Goal: Transaction & Acquisition: Book appointment/travel/reservation

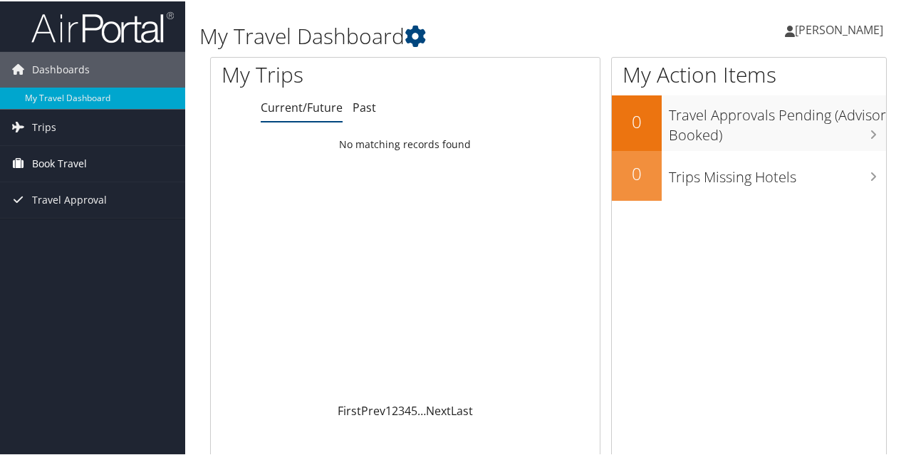
click at [41, 159] on span "Book Travel" at bounding box center [59, 163] width 55 height 36
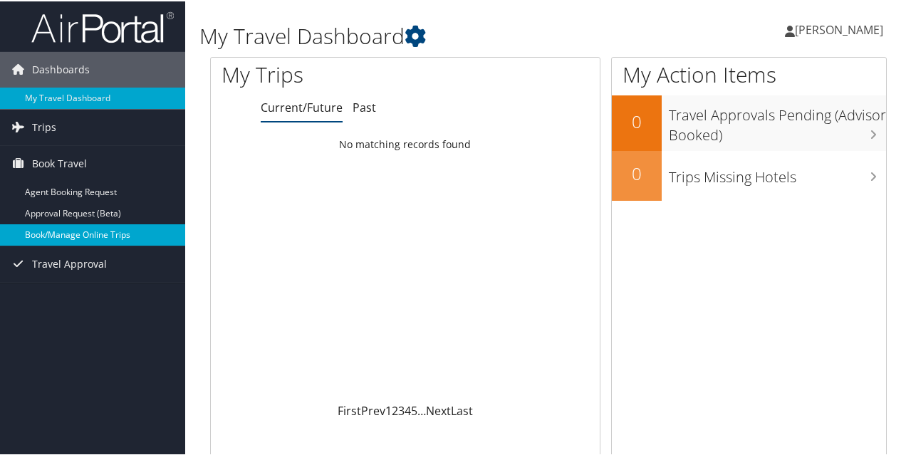
click at [48, 233] on link "Book/Manage Online Trips" at bounding box center [92, 233] width 185 height 21
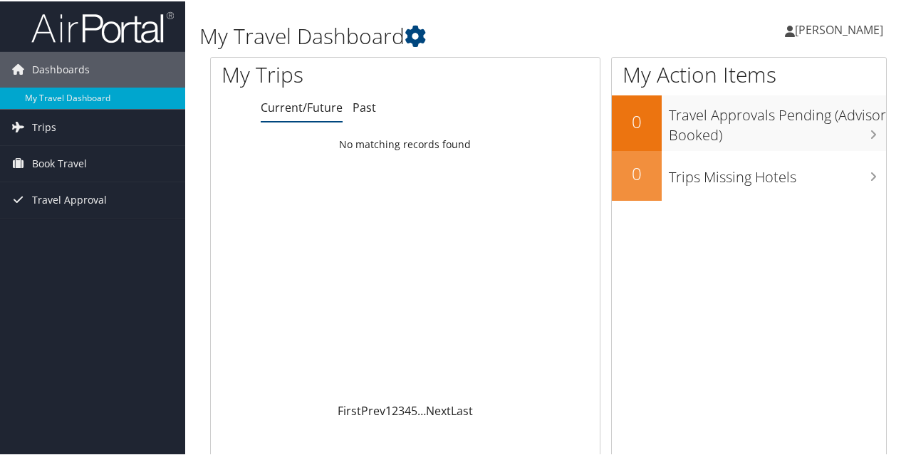
click at [823, 31] on span "[PERSON_NAME]" at bounding box center [839, 29] width 88 height 16
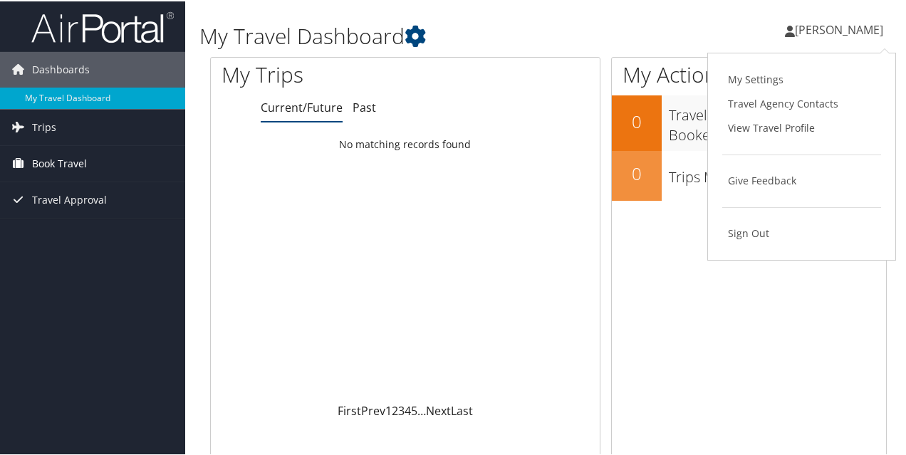
click at [81, 159] on span "Book Travel" at bounding box center [59, 163] width 55 height 36
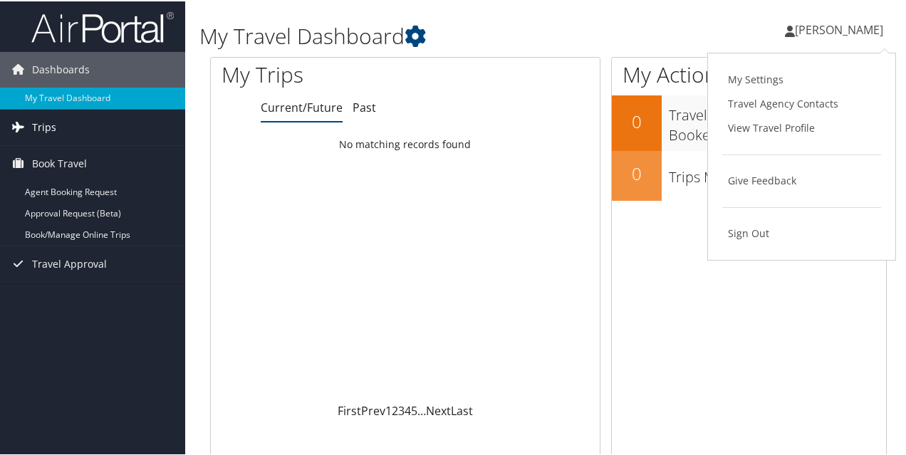
click at [40, 125] on span "Trips" at bounding box center [44, 126] width 24 height 36
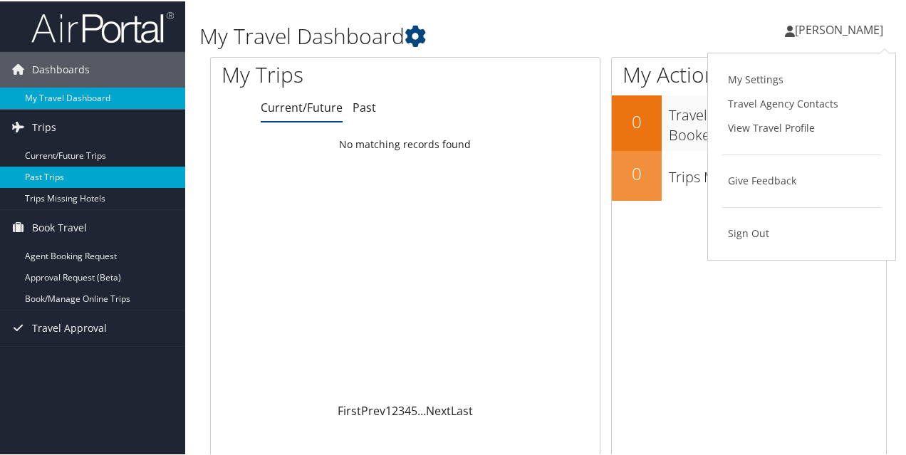
click at [38, 172] on link "Past Trips" at bounding box center [92, 175] width 185 height 21
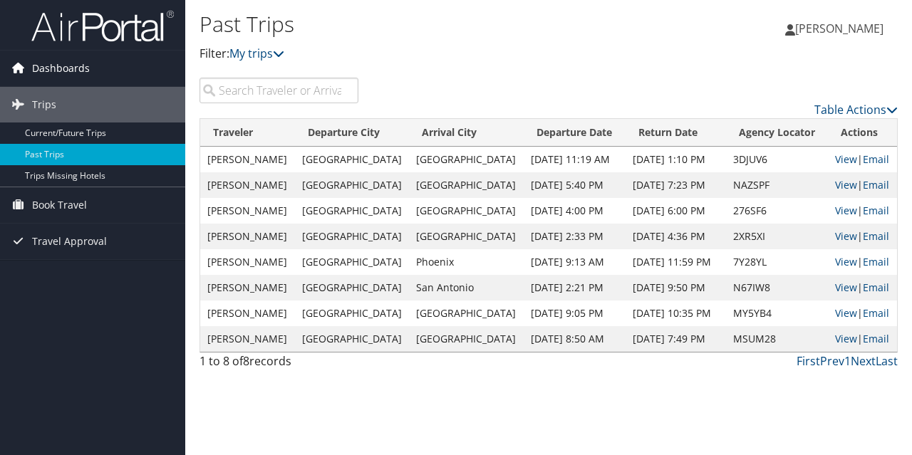
click at [51, 67] on span "Dashboards" at bounding box center [61, 69] width 58 height 36
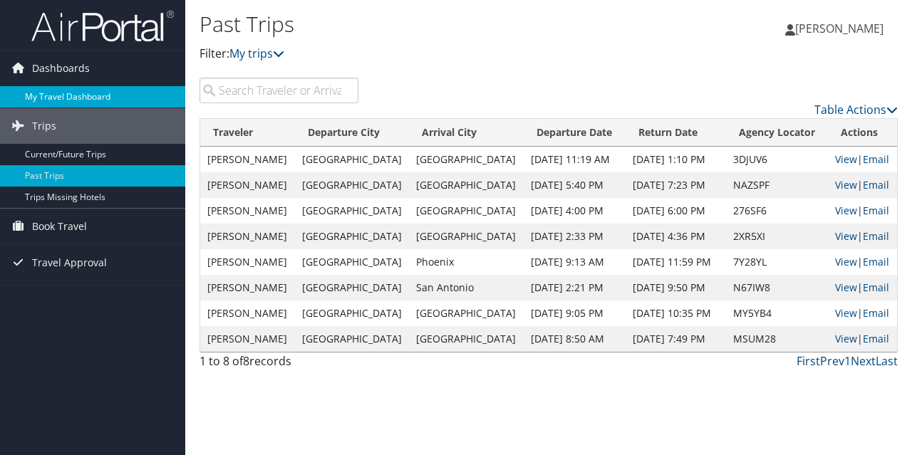
click at [85, 96] on link "My Travel Dashboard" at bounding box center [92, 96] width 185 height 21
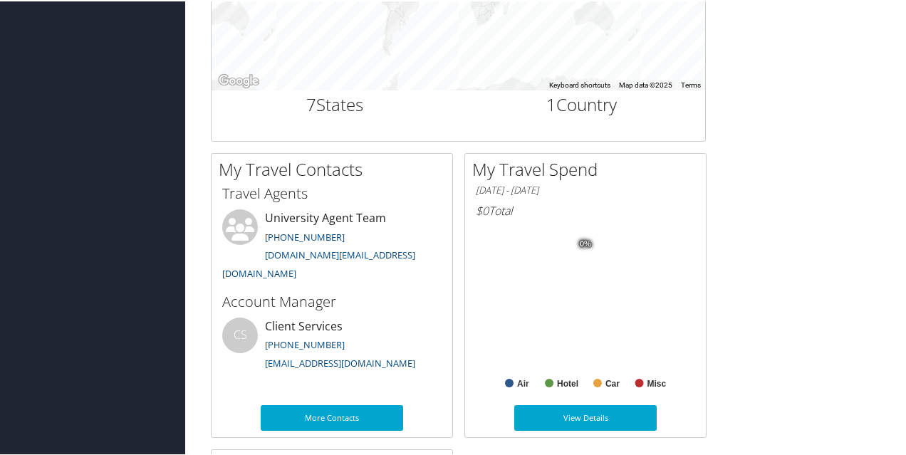
scroll to position [627, 0]
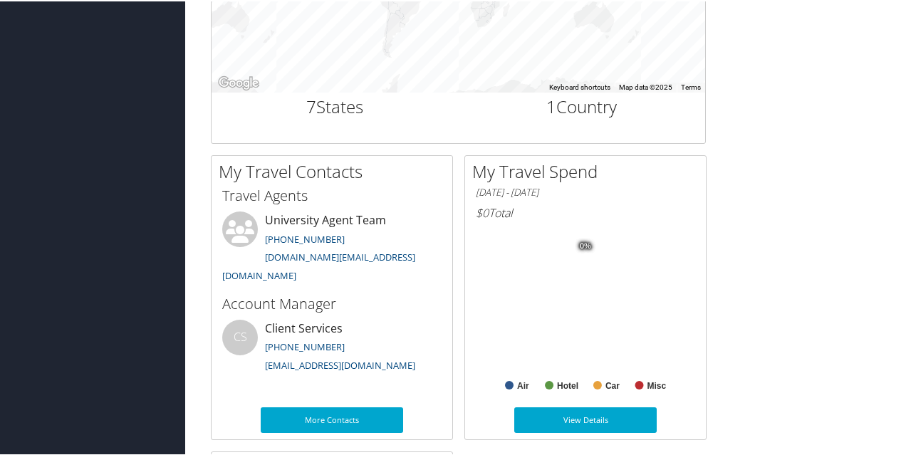
click at [515, 378] on rect at bounding box center [586, 310] width 220 height 171
click at [524, 380] on text "Air" at bounding box center [523, 385] width 12 height 10
click at [512, 382] on rect at bounding box center [509, 384] width 9 height 9
click at [584, 414] on link "View Details" at bounding box center [585, 419] width 142 height 26
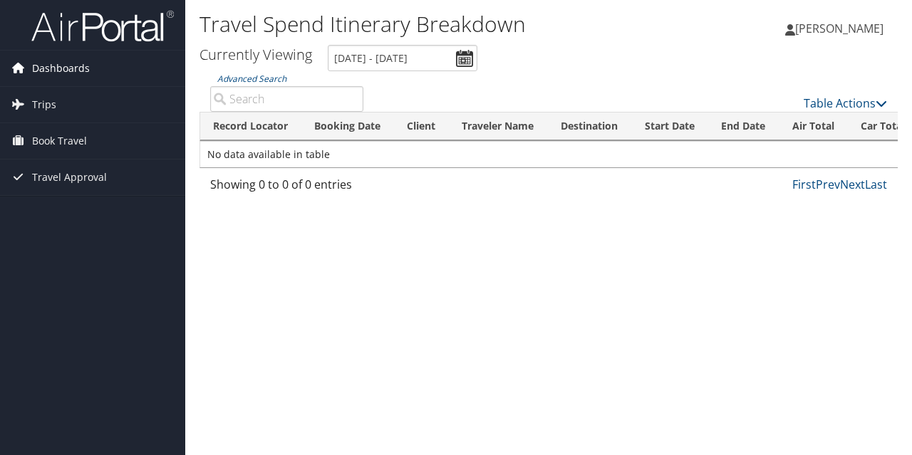
click at [36, 70] on span "Dashboards" at bounding box center [61, 69] width 58 height 36
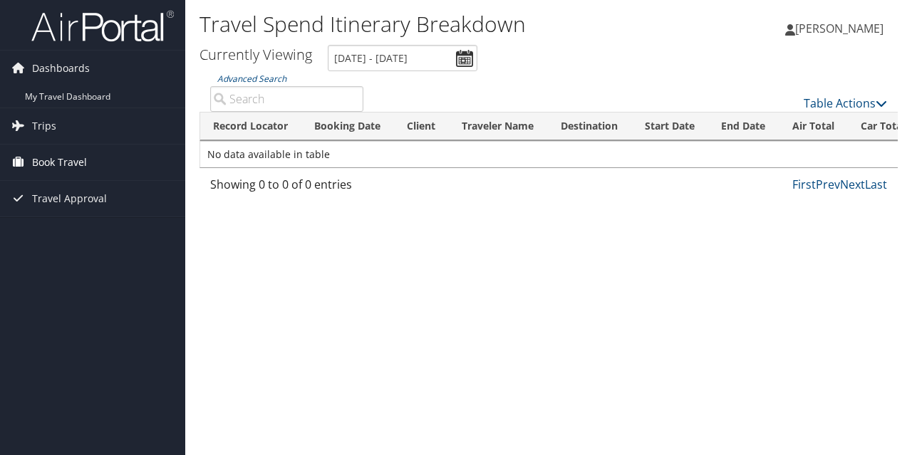
click at [60, 160] on span "Book Travel" at bounding box center [59, 163] width 55 height 36
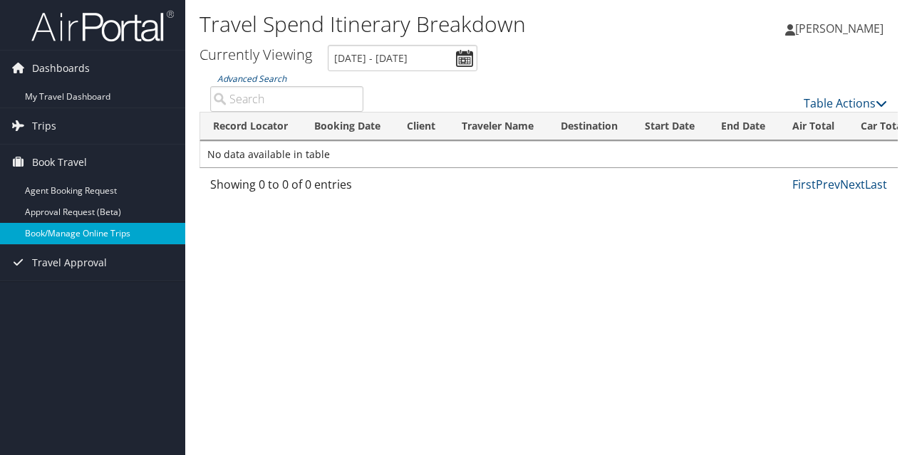
click at [58, 233] on link "Book/Manage Online Trips" at bounding box center [92, 233] width 185 height 21
